Goal: Find specific page/section: Find specific page/section

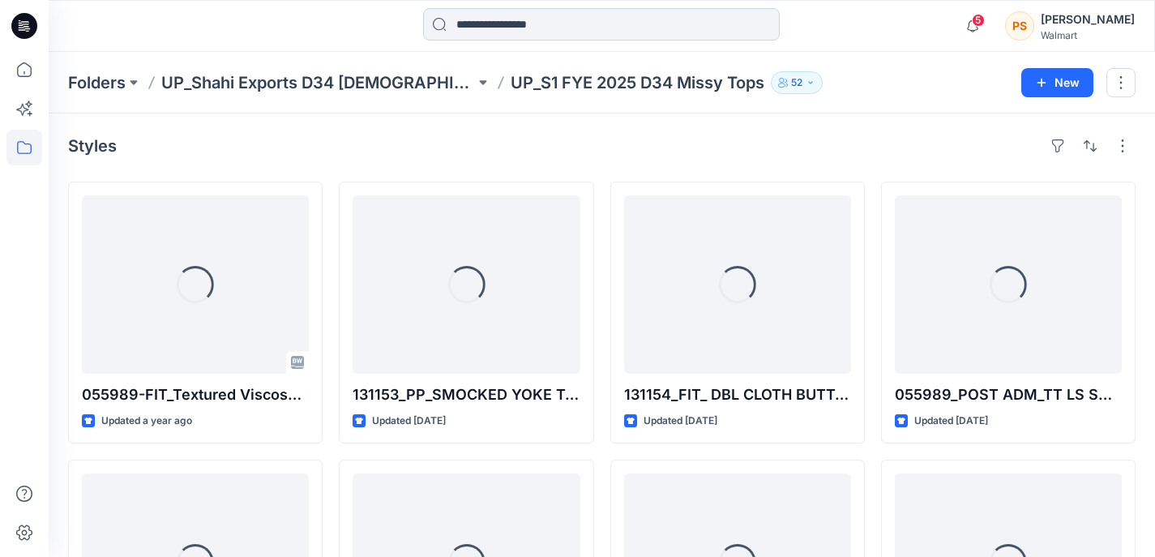
click at [648, 26] on input at bounding box center [601, 24] width 357 height 32
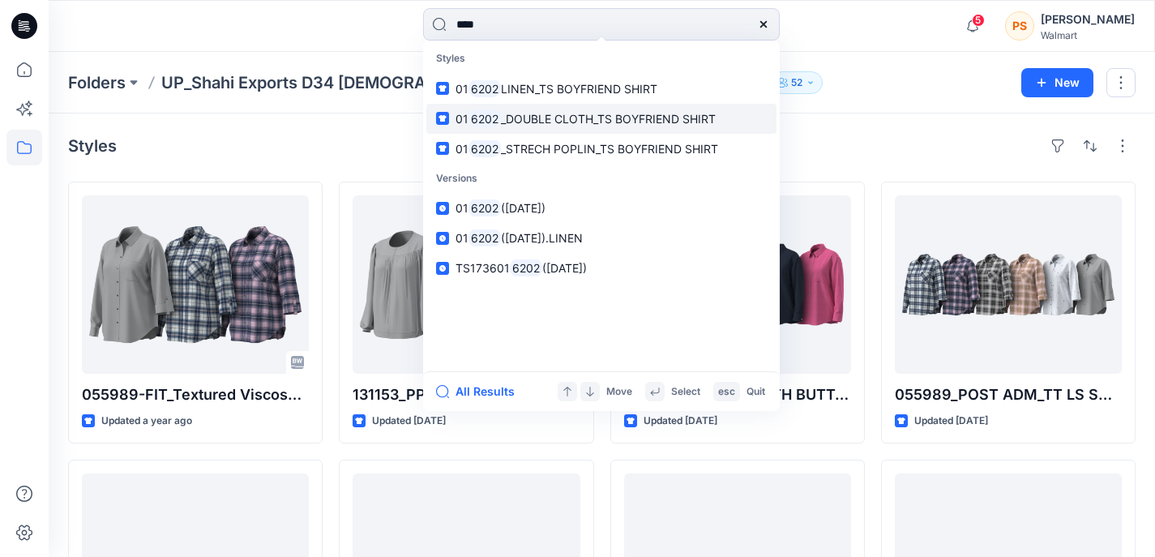
type input "****"
click at [603, 127] on link "01 6202 _DOUBLE CLOTH_TS BOYFRIEND SHIRT" at bounding box center [601, 119] width 350 height 30
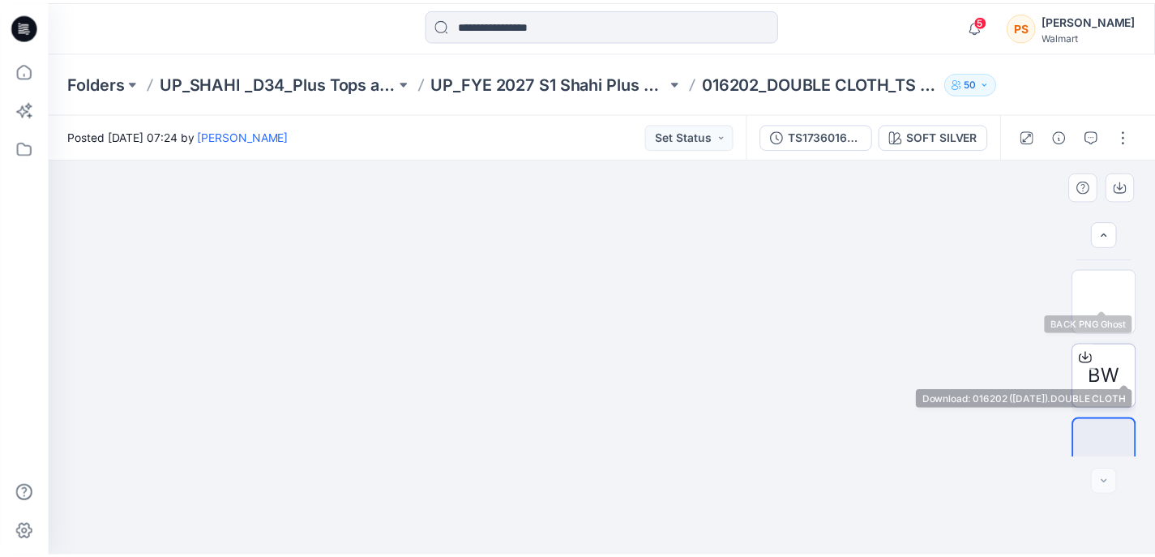
scroll to position [238, 0]
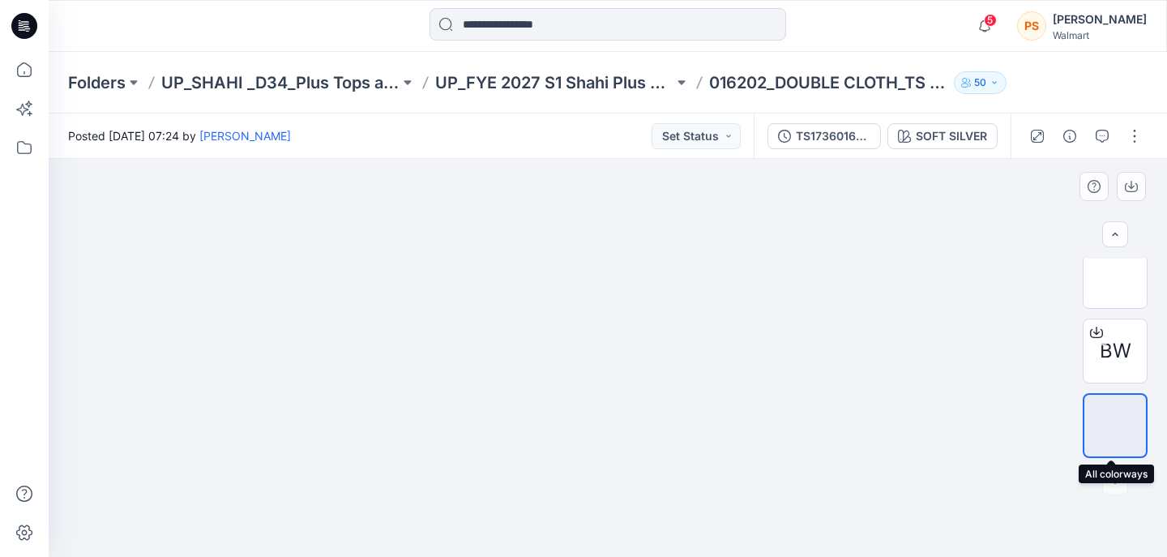
click at [1115, 426] on img at bounding box center [1115, 426] width 0 height 0
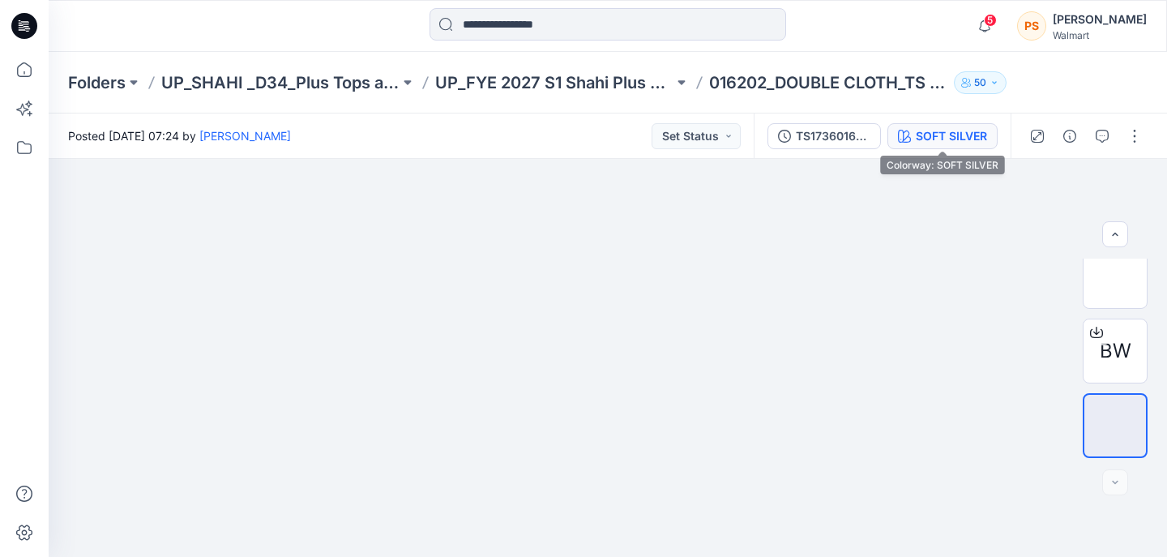
click at [940, 129] on div "SOFT SILVER" at bounding box center [951, 136] width 71 height 18
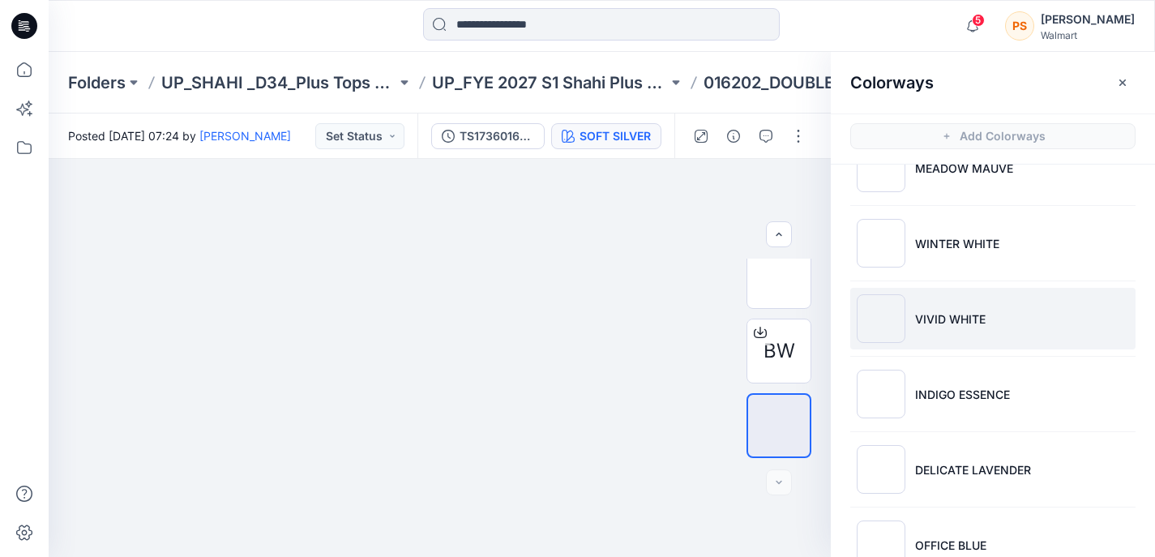
scroll to position [313, 0]
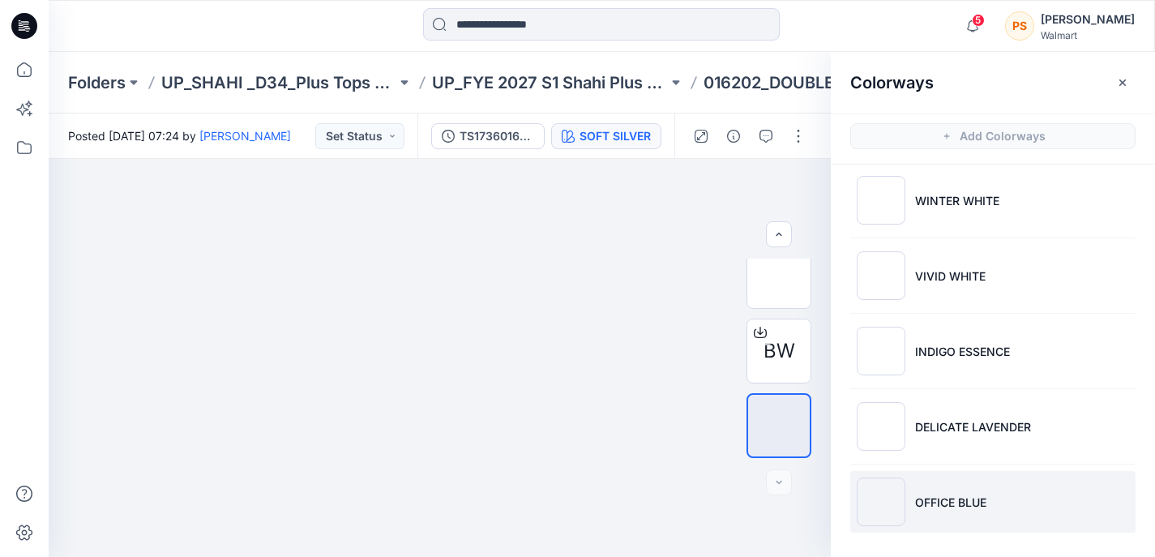
click at [961, 513] on li "OFFICE BLUE" at bounding box center [992, 502] width 285 height 62
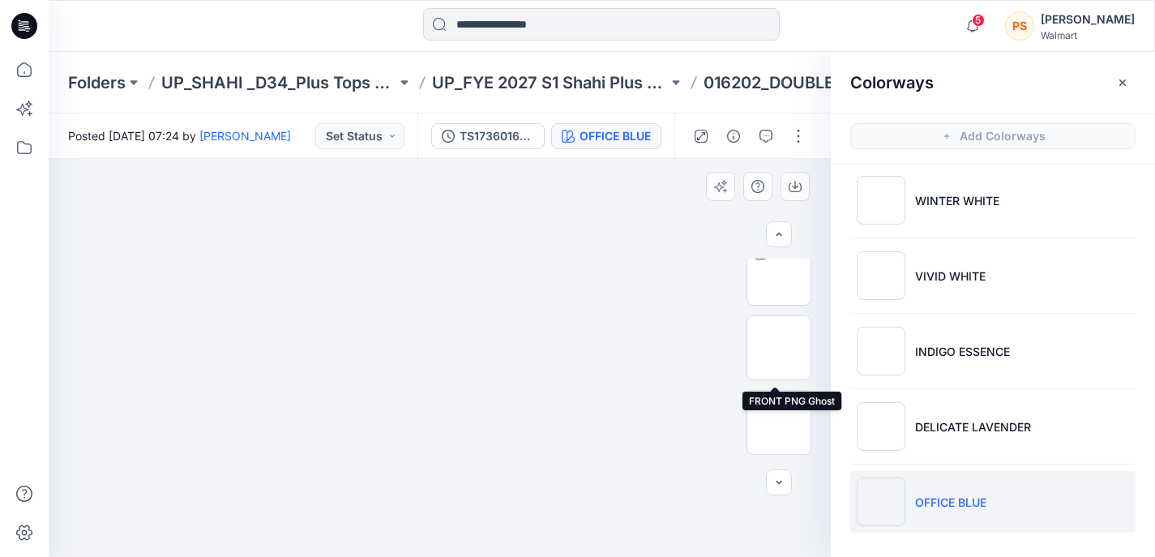
scroll to position [83, 0]
click at [779, 357] on img at bounding box center [779, 357] width 0 height 0
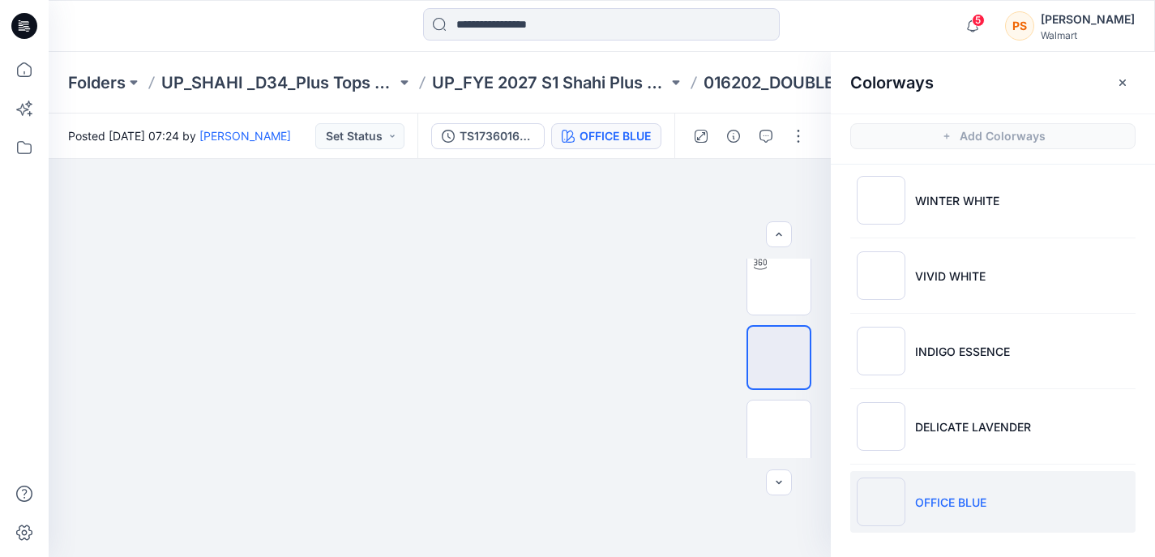
scroll to position [5, 0]
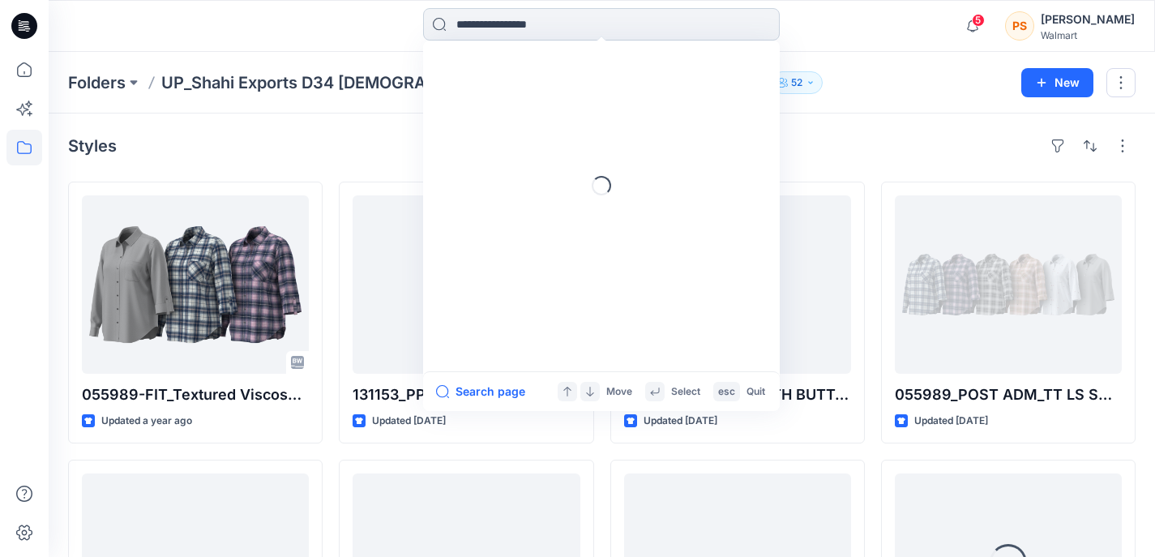
click at [571, 29] on input at bounding box center [601, 24] width 357 height 32
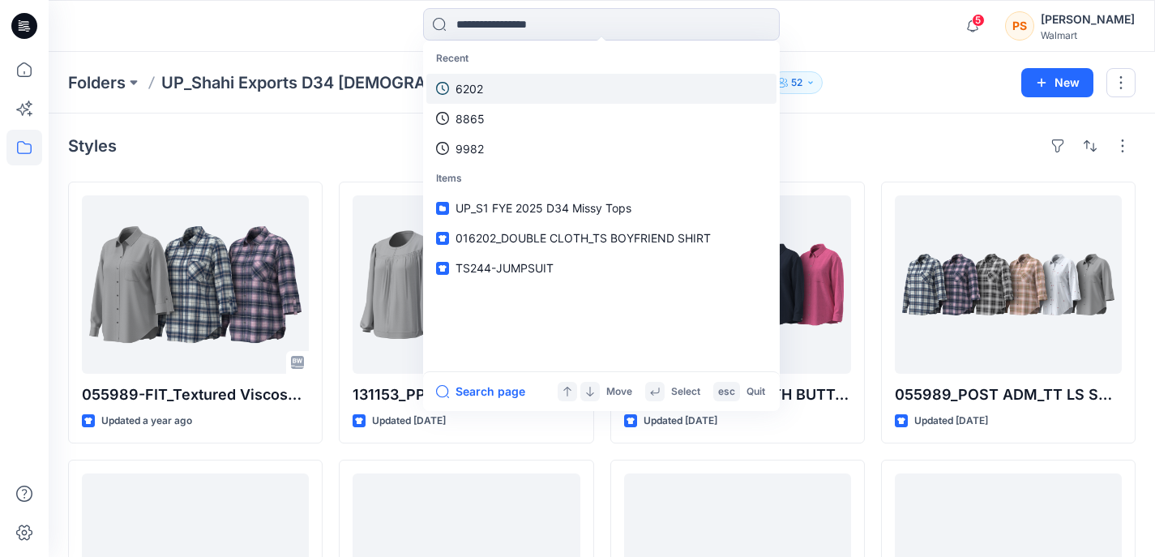
click at [547, 82] on link "6202" at bounding box center [601, 89] width 350 height 30
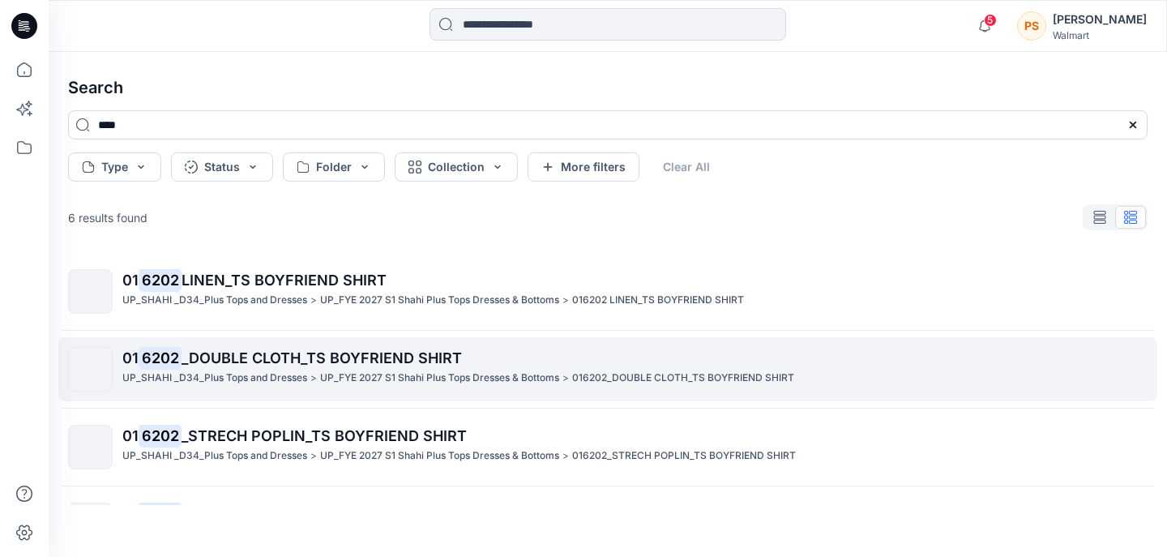
click at [444, 375] on p "UP_FYE 2027 S1 Shahi Plus Tops Dresses & Bottoms" at bounding box center [439, 378] width 239 height 17
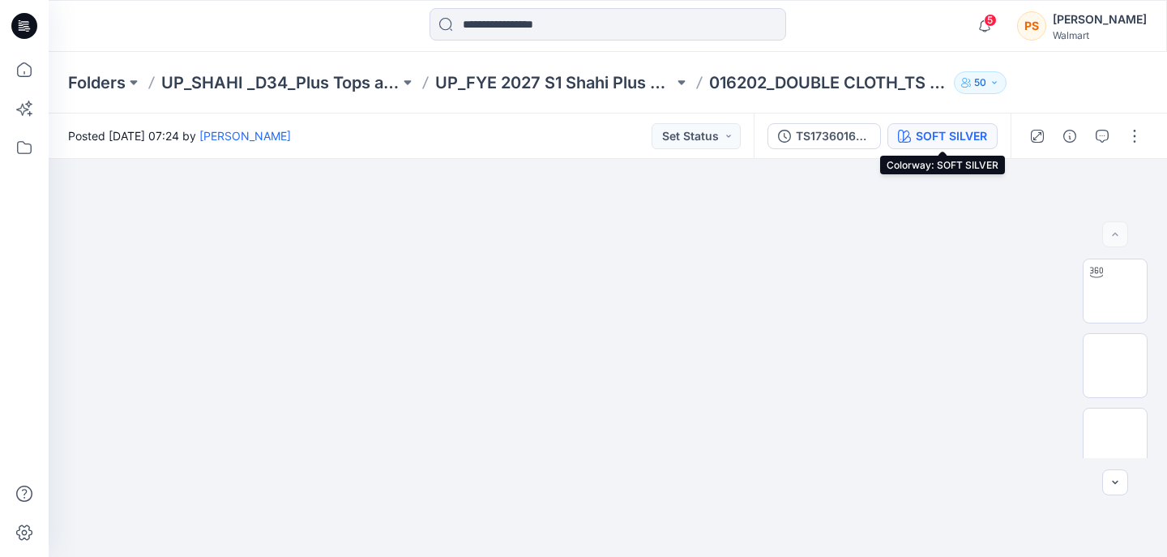
click at [911, 136] on button "SOFT SILVER" at bounding box center [942, 136] width 110 height 26
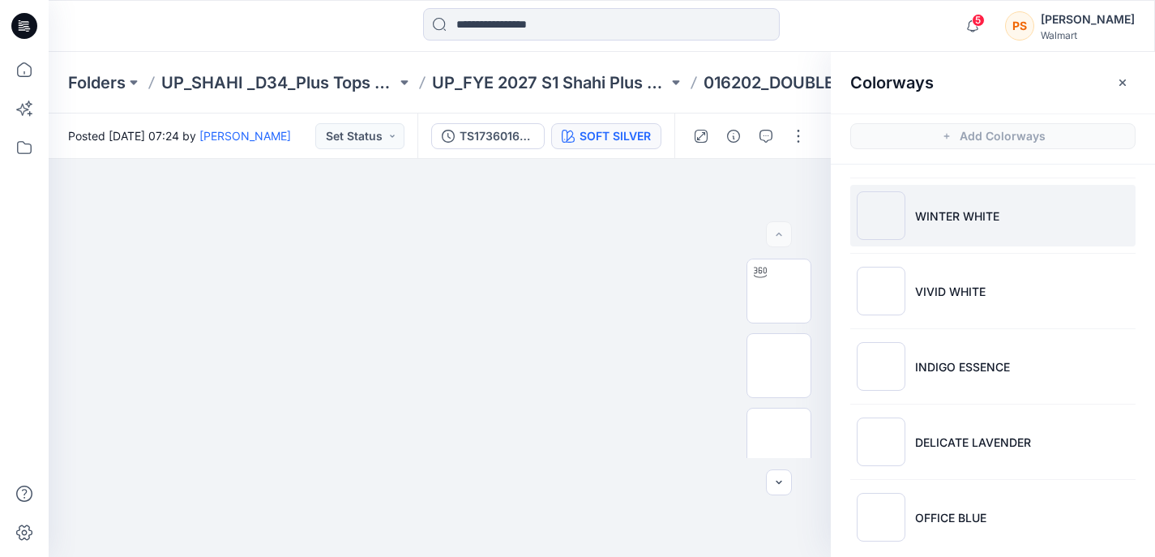
scroll to position [313, 0]
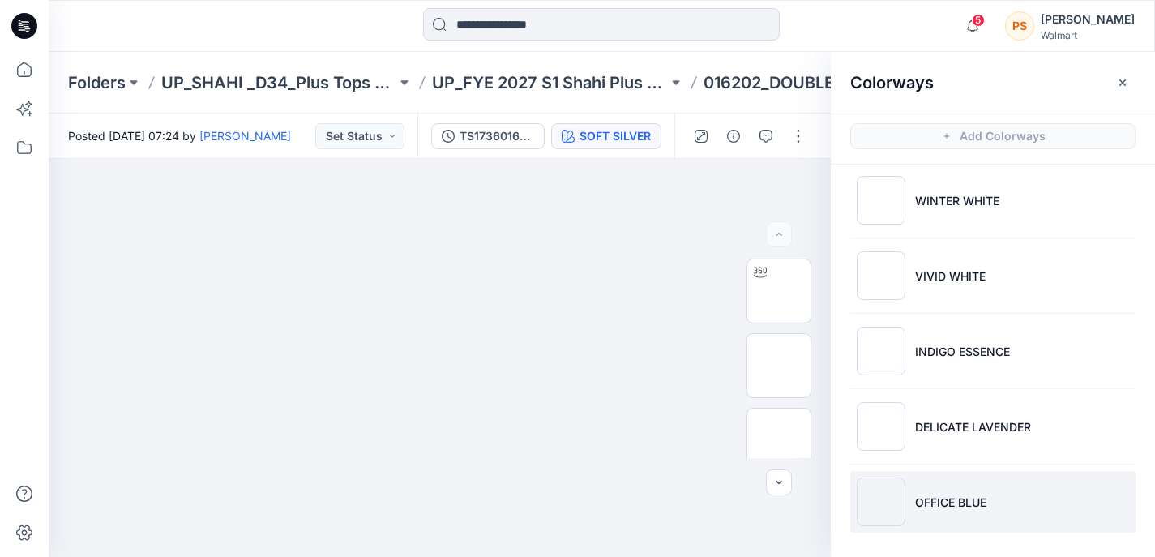
click at [932, 495] on p "OFFICE BLUE" at bounding box center [950, 502] width 71 height 17
click at [779, 359] on img at bounding box center [779, 359] width 0 height 0
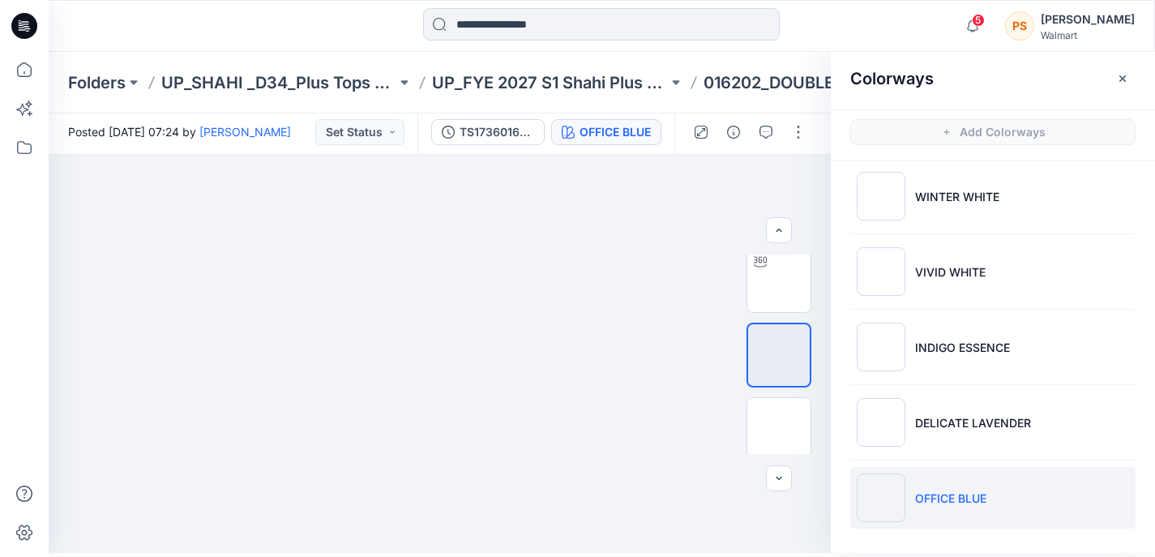
scroll to position [5, 0]
click at [779, 429] on img at bounding box center [779, 429] width 0 height 0
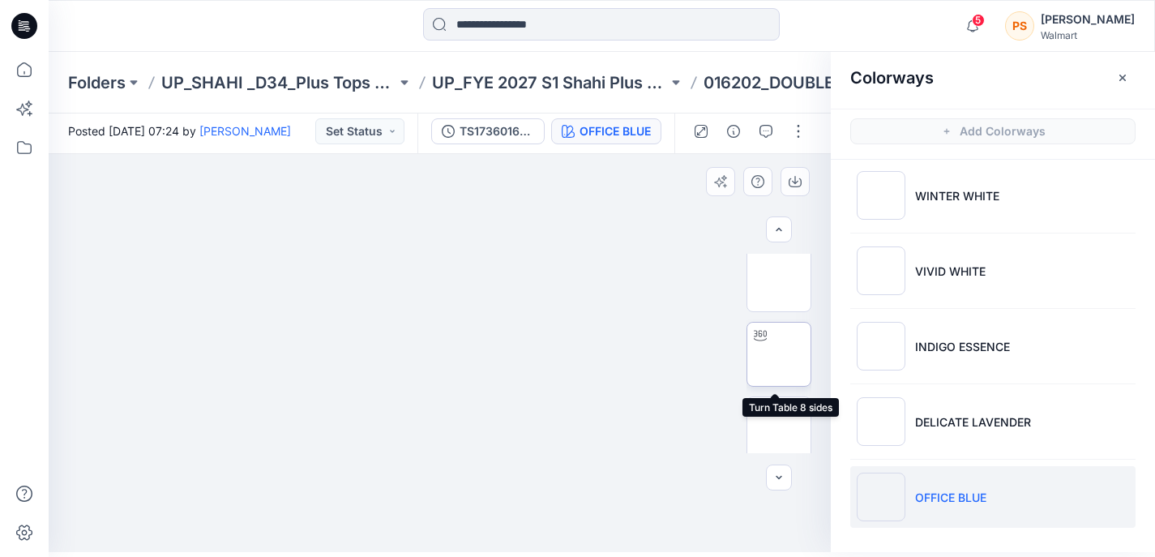
scroll to position [0, 0]
click at [779, 286] on img at bounding box center [779, 286] width 0 height 0
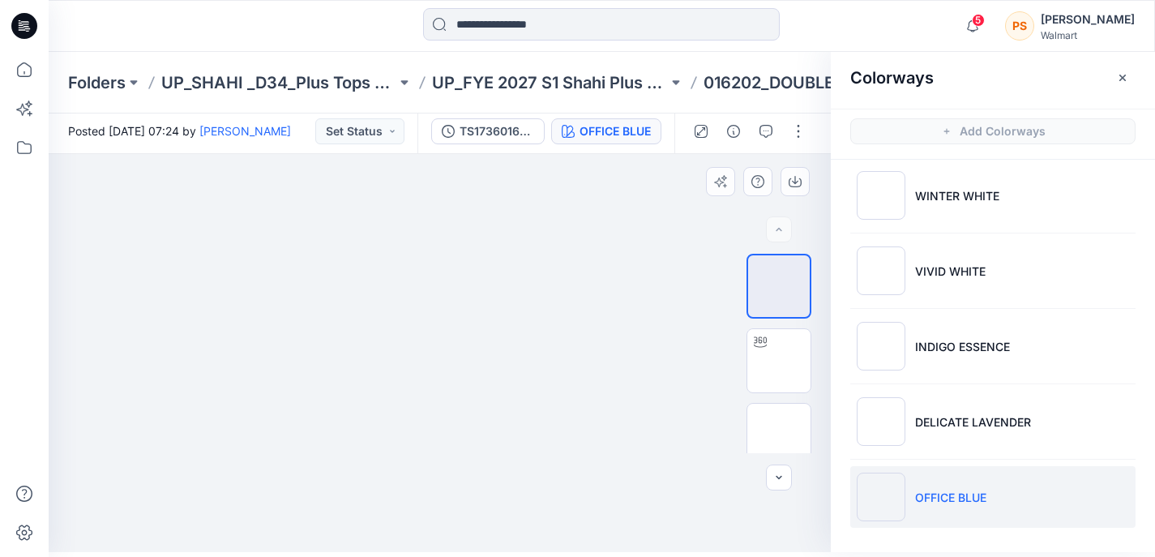
click at [520, 154] on img at bounding box center [440, 154] width 302 height 0
click at [524, 154] on img at bounding box center [440, 154] width 302 height 0
click at [99, 327] on div at bounding box center [440, 353] width 782 height 398
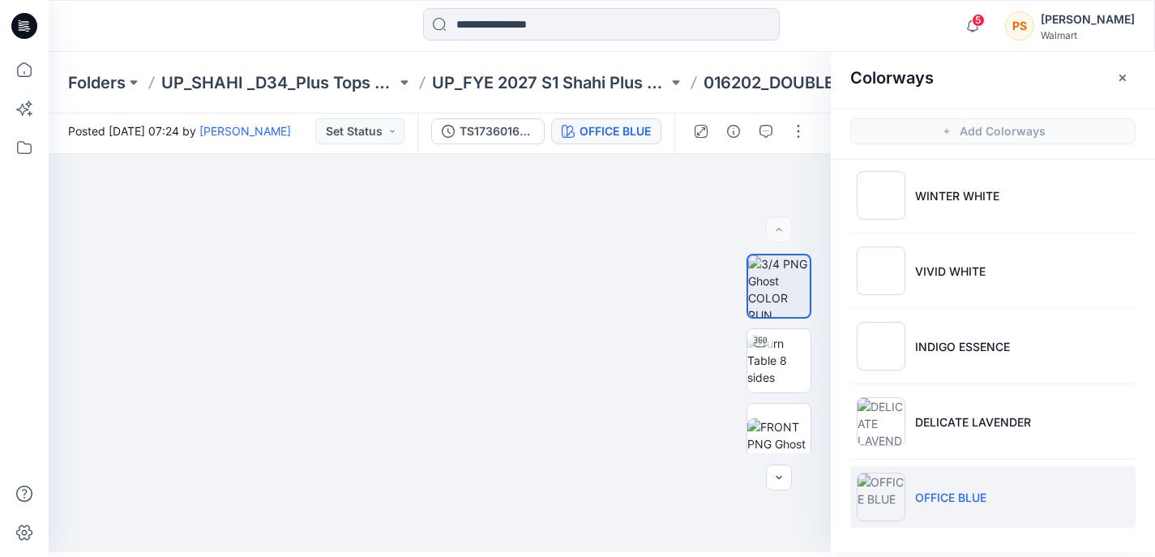
click at [692, 552] on html "5 Notifications Rahul Singh shared TS223-SZ-1X-(21-08-25) in UP_FYE 2027 S2 Sha…" at bounding box center [577, 273] width 1155 height 557
